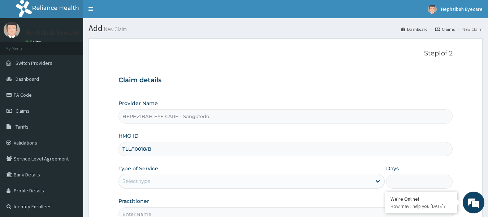
type input "TLL/10018/B"
click at [152, 135] on div "HMO ID TLL/10018/B" at bounding box center [286, 144] width 335 height 24
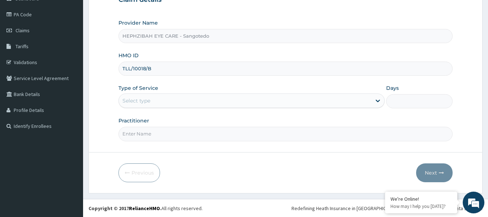
scroll to position [81, 0]
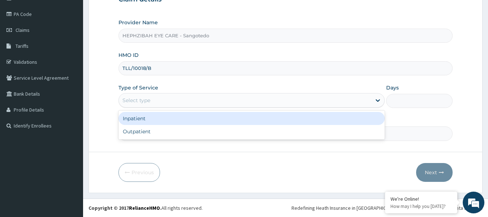
click at [170, 99] on div "Select type" at bounding box center [245, 100] width 253 height 12
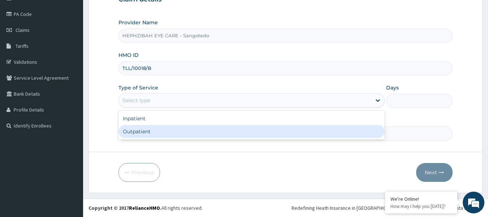
click at [136, 132] on div "Outpatient" at bounding box center [252, 131] width 266 height 13
type input "1"
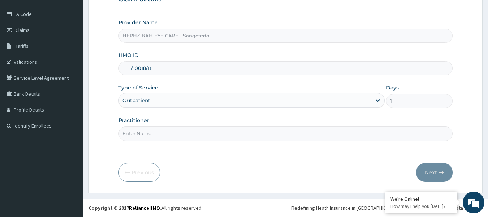
click at [135, 131] on input "Practitioner" at bounding box center [286, 133] width 335 height 14
type input "DR RUTH"
click at [432, 167] on button "Next" at bounding box center [435, 172] width 37 height 19
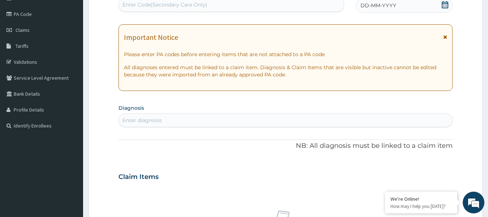
scroll to position [0, 0]
click at [155, 7] on div "Enter Code(Secondary Care Only)" at bounding box center [165, 4] width 85 height 7
paste input "PA/688D4D"
type input "PA/688D4D"
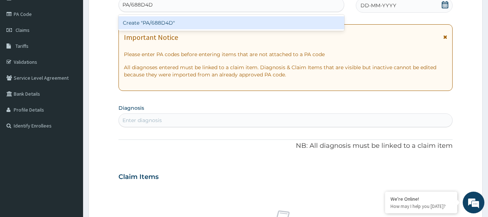
click at [170, 21] on div "Create "PA/688D4D"" at bounding box center [232, 22] width 226 height 13
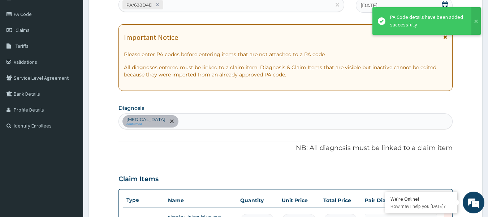
scroll to position [91, 0]
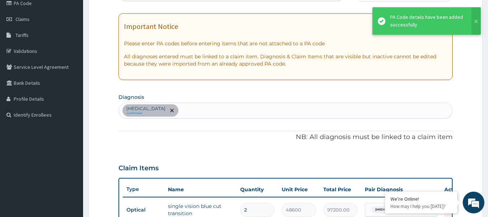
click at [282, 140] on p "NB: All diagnosis must be linked to a claim item" at bounding box center [286, 136] width 335 height 9
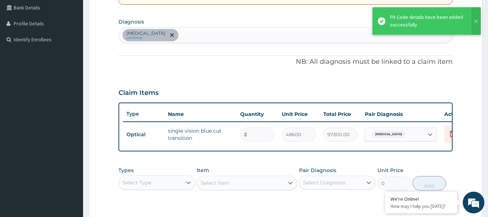
scroll to position [178, 0]
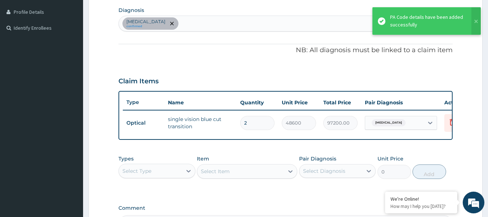
click at [254, 121] on input "2" at bounding box center [257, 123] width 34 height 14
type input "0.00"
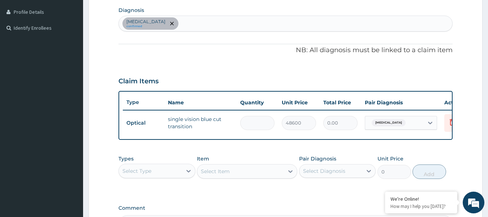
type input "1"
type input "48600.00"
type input "1"
click at [239, 150] on div "PA Code / Prescription Code PA/688D4D Encounter Date 11-08-2025 Important Notic…" at bounding box center [286, 62] width 335 height 342
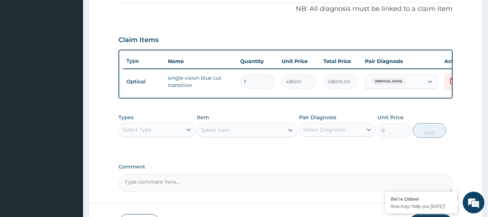
scroll to position [276, 0]
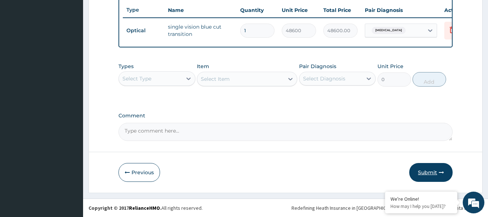
click at [425, 171] on button "Submit" at bounding box center [431, 172] width 43 height 19
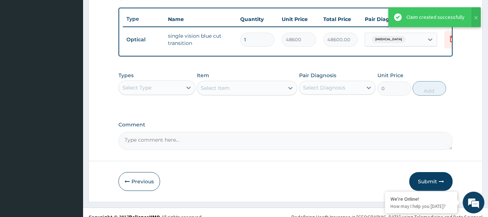
scroll to position [235, 0]
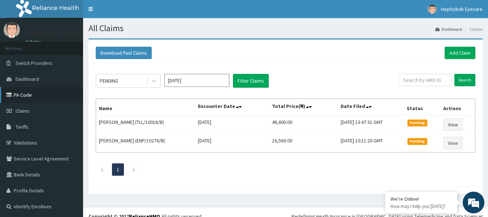
click at [35, 93] on link "PA Code" at bounding box center [41, 95] width 83 height 16
click at [453, 53] on link "Add Claim" at bounding box center [460, 53] width 31 height 12
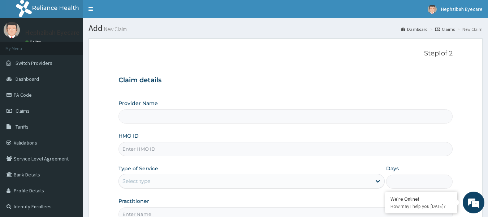
type input "HEPHZIBAH EYE CARE - Sangotedo"
click at [174, 150] on input "HMO ID" at bounding box center [286, 149] width 335 height 14
type input "DTE/10006/A"
click at [262, 63] on div "Step 1 of 2 Claim details Provider Name HEPHZIBAH EYE CARE - Sangotedo HMO ID D…" at bounding box center [286, 135] width 335 height 171
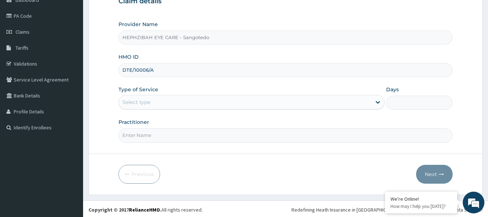
scroll to position [81, 0]
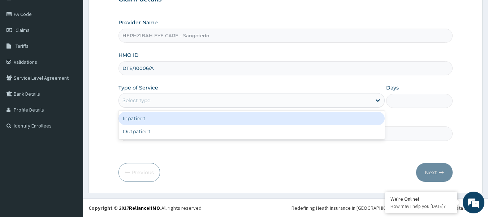
click at [176, 103] on div "Select type" at bounding box center [245, 100] width 253 height 12
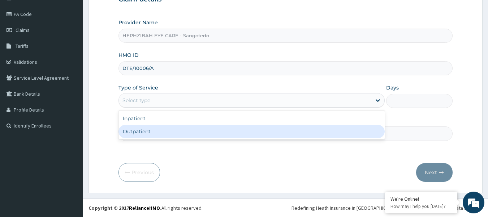
click at [156, 132] on div "Outpatient" at bounding box center [252, 131] width 266 height 13
type input "1"
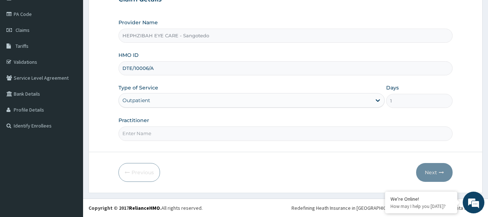
click at [144, 133] on input "Practitioner" at bounding box center [286, 133] width 335 height 14
type input "DR RUTH"
click at [197, 154] on form "Step 1 of 2 Claim details Provider Name HEPHZIBAH EYE CARE - Sangotedo HMO ID D…" at bounding box center [286, 75] width 394 height 235
click at [431, 167] on button "Next" at bounding box center [435, 172] width 37 height 19
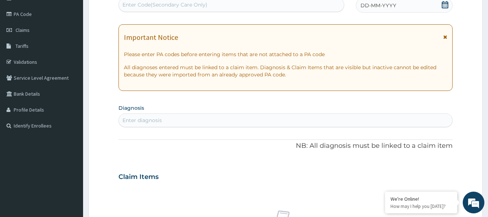
click at [191, 6] on div "Enter Code(Secondary Care Only)" at bounding box center [165, 4] width 85 height 7
paste input "PA/461DC4"
type input "PA/461DC4"
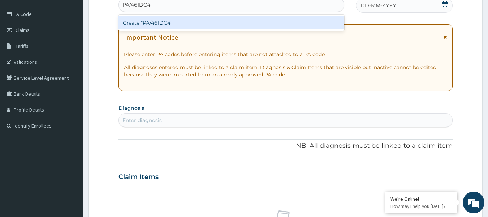
click at [188, 20] on div "Create "PA/461DC4"" at bounding box center [232, 22] width 226 height 13
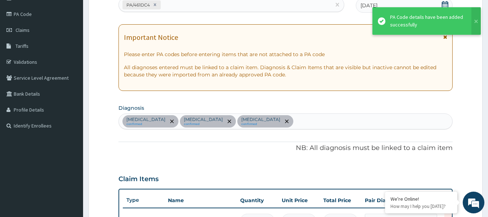
scroll to position [370, 0]
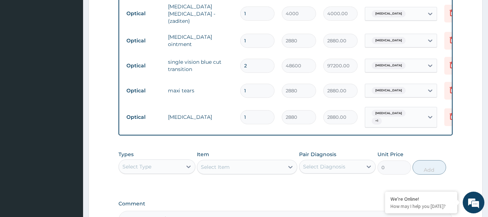
click at [219, 92] on tr "Optical maxi tears 1 2880 2880.00 Dry eyes Delete" at bounding box center [300, 90] width 354 height 25
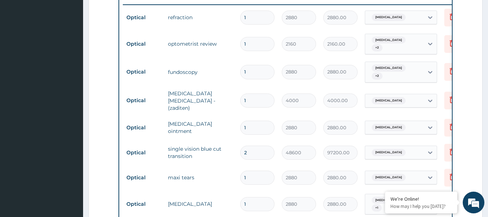
scroll to position [269, 0]
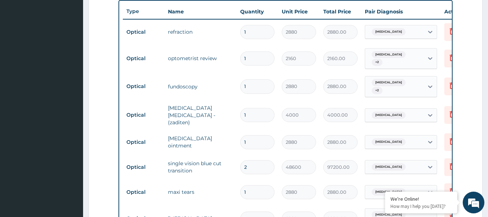
click at [266, 160] on input "2" at bounding box center [257, 167] width 34 height 14
type input "0.00"
type input "1"
type input "48600.00"
type input "1"
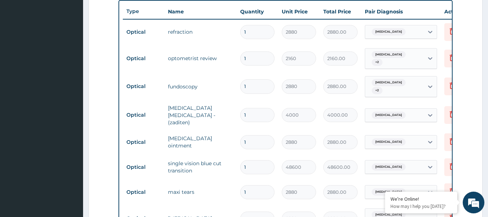
click at [232, 184] on td "maxi tears" at bounding box center [201, 191] width 72 height 14
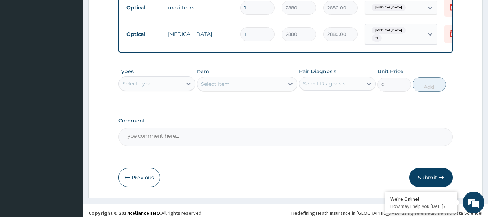
scroll to position [453, 0]
click at [437, 171] on button "Submit" at bounding box center [431, 176] width 43 height 19
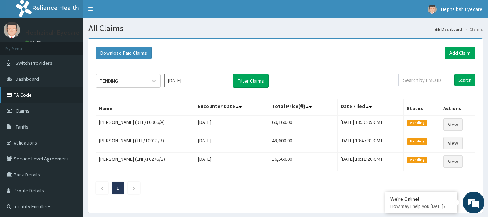
click at [31, 94] on link "PA Code" at bounding box center [41, 95] width 83 height 16
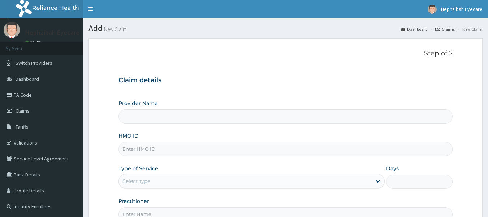
type input "HEPHZIBAH EYE CARE - Sangotedo"
click at [145, 148] on input "HMO ID" at bounding box center [286, 149] width 335 height 14
type input "DTE/10006/B"
click at [231, 93] on div "Claim details Provider Name HEPHZIBAH EYE CARE - Sangotedo HMO ID DTE/10006/B T…" at bounding box center [286, 145] width 335 height 152
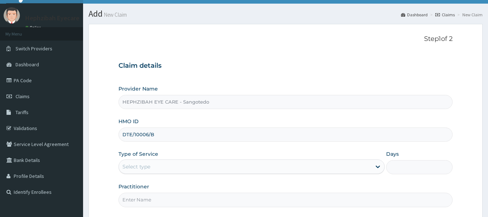
scroll to position [81, 0]
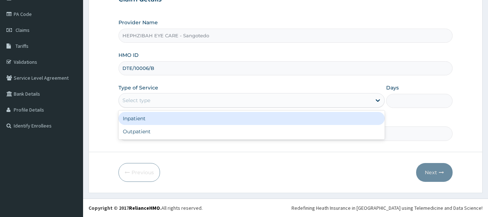
click at [193, 97] on div "Select type" at bounding box center [245, 100] width 253 height 12
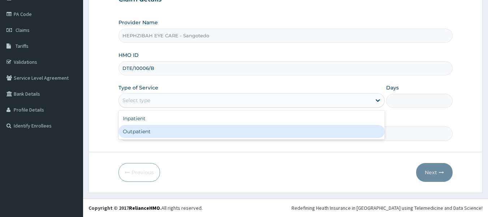
click at [142, 131] on div "Outpatient" at bounding box center [252, 131] width 266 height 13
type input "1"
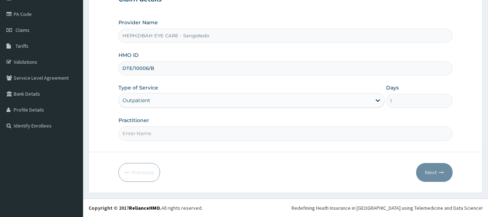
click at [142, 131] on input "Practitioner" at bounding box center [286, 133] width 335 height 14
type input "DR RUTH"
click at [427, 167] on button "Next" at bounding box center [435, 172] width 37 height 19
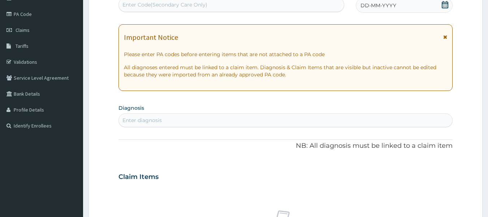
click at [179, 5] on div "Enter Code(Secondary Care Only)" at bounding box center [165, 4] width 85 height 7
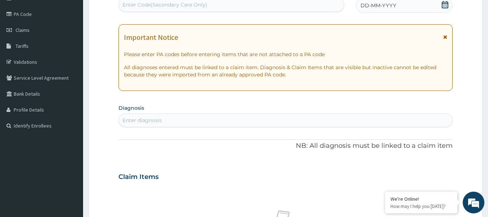
paste input "PA/184B9D"
type input "PA/184B9D"
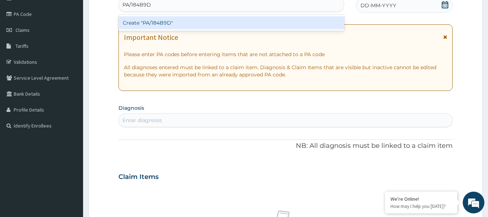
click at [173, 25] on div "Create "PA/184B9D"" at bounding box center [232, 22] width 226 height 13
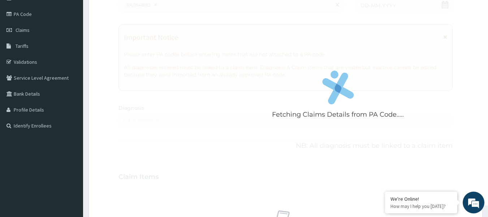
scroll to position [324, 0]
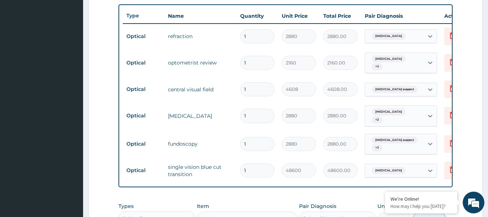
scroll to position [266, 0]
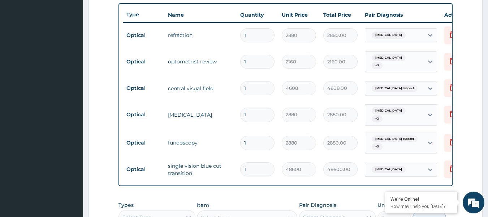
click at [255, 199] on div "PA Code / Prescription Code PA/184B9D Encounter Date 11-08-2025 Important Notic…" at bounding box center [286, 41] width 335 height 476
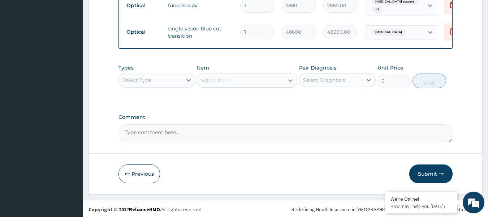
scroll to position [407, 0]
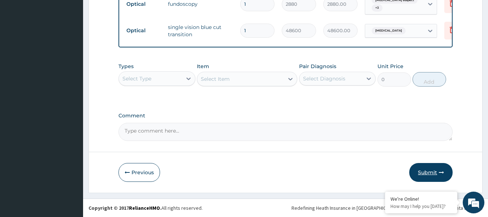
click at [425, 170] on button "Submit" at bounding box center [431, 172] width 43 height 19
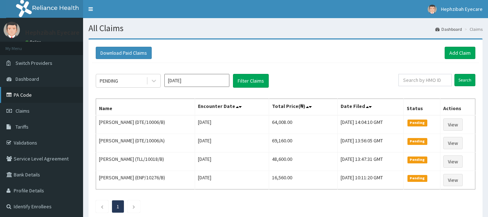
click at [45, 94] on link "PA Code" at bounding box center [41, 95] width 83 height 16
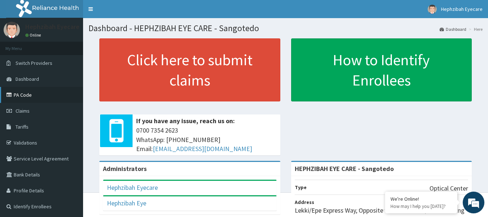
click at [42, 97] on link "PA Code" at bounding box center [41, 95] width 83 height 16
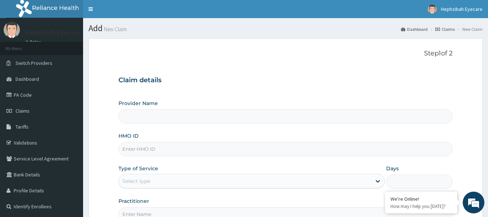
click at [138, 149] on input "HMO ID" at bounding box center [286, 149] width 335 height 14
type input "HEPHZIBAH EYE CARE - Sangotedo"
type input "TLL/10018/A"
click at [220, 76] on div "Claim details Provider Name HEPHZIBAH EYE CARE - Sangotedo HMO ID TLL/10018/A T…" at bounding box center [286, 145] width 335 height 152
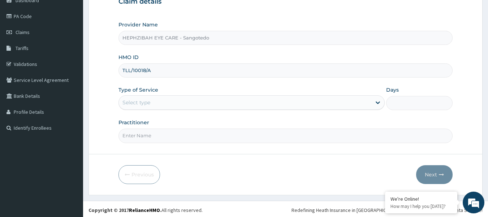
scroll to position [81, 0]
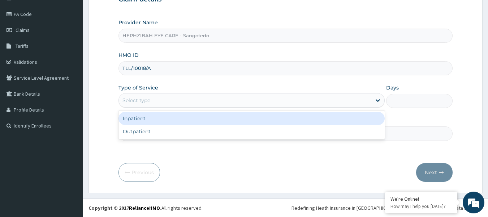
click at [152, 104] on div "Select type" at bounding box center [245, 100] width 253 height 12
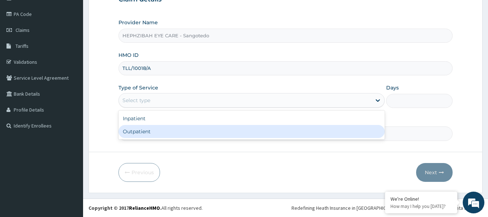
click at [136, 132] on div "Outpatient" at bounding box center [252, 131] width 266 height 13
type input "1"
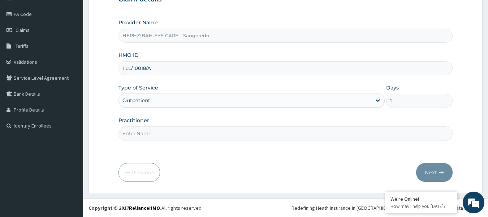
click at [136, 132] on input "Practitioner" at bounding box center [286, 133] width 335 height 14
type input "[PERSON_NAME]"
click at [441, 171] on icon "button" at bounding box center [441, 172] width 5 height 5
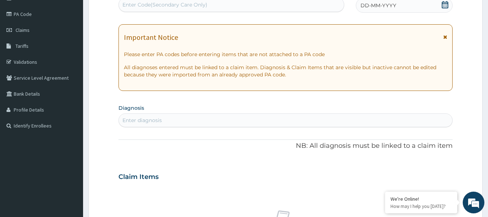
click at [182, 4] on div "Enter Code(Secondary Care Only)" at bounding box center [165, 4] width 85 height 7
paste input "PA/52E3F0"
type input "PA/52E3F0"
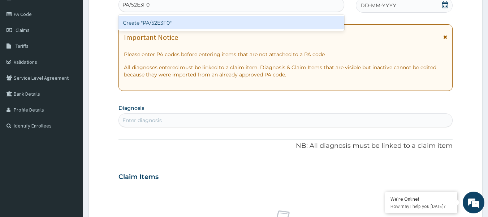
click at [189, 16] on div "Create "PA/52E3F0"" at bounding box center [232, 22] width 226 height 13
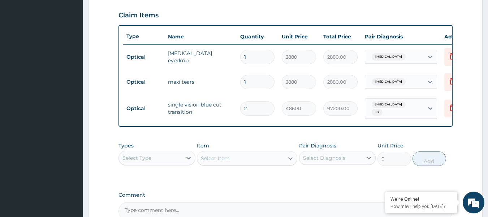
scroll to position [0, 28]
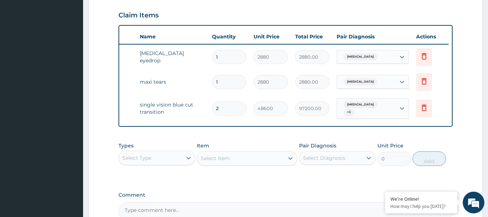
drag, startPoint x: 415, startPoint y: 126, endPoint x: 473, endPoint y: 125, distance: 57.5
click at [473, 125] on form "Step 2 of 2 PA Code / Prescription Code PA/52E3F0 Encounter Date [DATE] Importa…" at bounding box center [286, 33] width 394 height 478
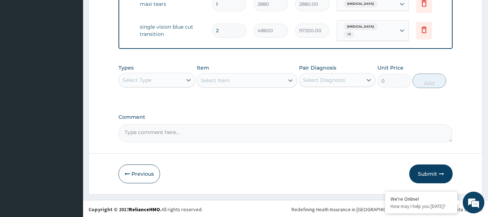
scroll to position [329, 0]
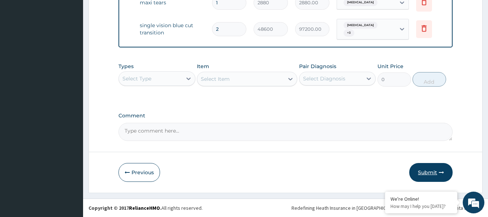
click at [433, 172] on button "Submit" at bounding box center [431, 172] width 43 height 19
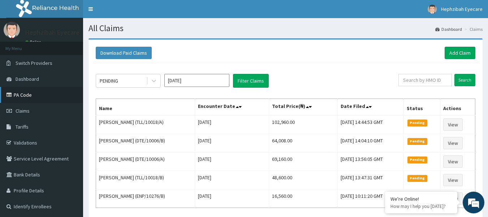
click at [18, 96] on link "PA Code" at bounding box center [41, 95] width 83 height 16
